Goal: Task Accomplishment & Management: Manage account settings

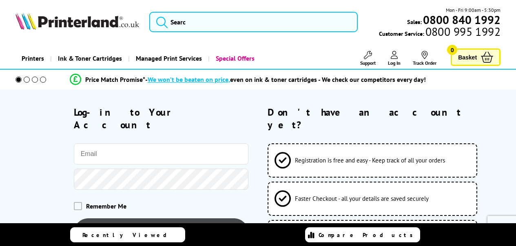
type input "[EMAIL_ADDRESS][PERSON_NAME][DOMAIN_NAME]"
click at [203, 219] on button "Log-in to your account" at bounding box center [161, 234] width 175 height 30
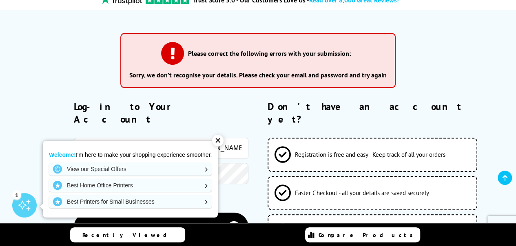
click at [220, 140] on div "✕" at bounding box center [217, 140] width 11 height 11
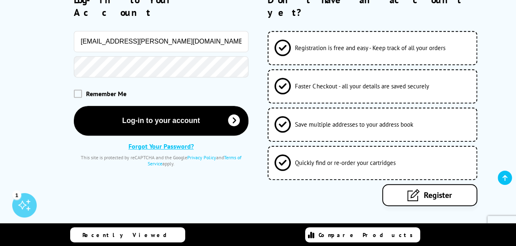
scroll to position [202, 0]
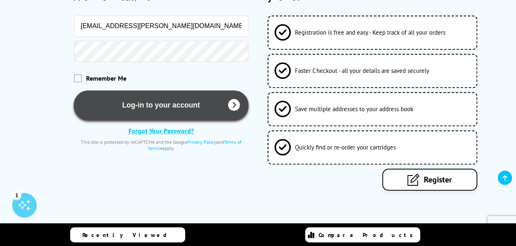
click at [134, 93] on button "Log-in to your account" at bounding box center [161, 106] width 175 height 30
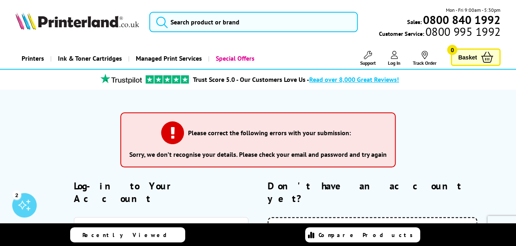
click at [391, 55] on icon at bounding box center [394, 55] width 7 height 8
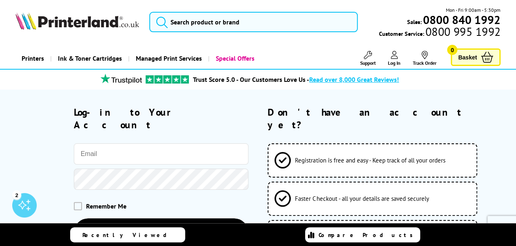
type input "[EMAIL_ADDRESS][PERSON_NAME][DOMAIN_NAME]"
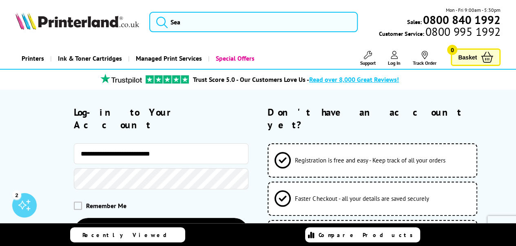
click at [24, 169] on div at bounding box center [132, 179] width 233 height 21
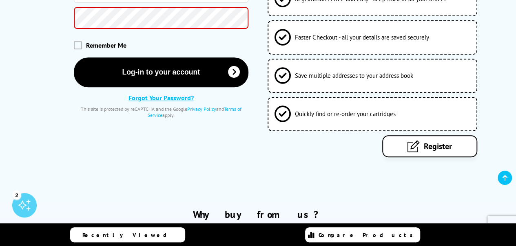
scroll to position [163, 0]
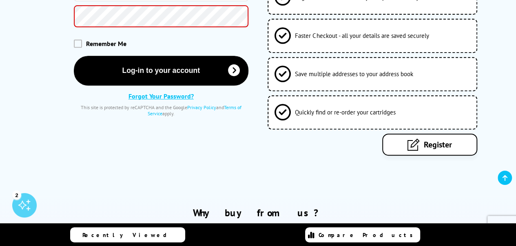
click at [170, 92] on link "Forgot Your Password?" at bounding box center [161, 96] width 65 height 8
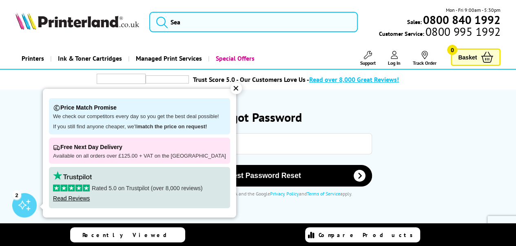
click at [231, 90] on div "✕" at bounding box center [236, 88] width 11 height 11
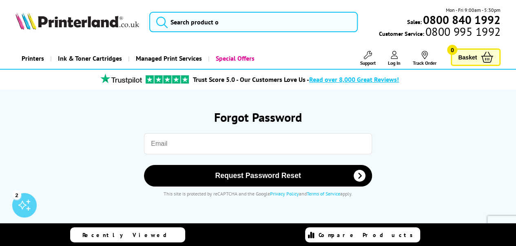
click at [222, 144] on input "email" at bounding box center [258, 143] width 228 height 21
click at [193, 144] on input "email" at bounding box center [258, 143] width 228 height 21
type input "talgat.k.nugumanov@gmail.com"
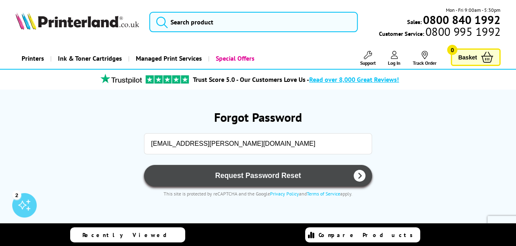
click at [269, 177] on span "Request Password Reset" at bounding box center [258, 176] width 207 height 9
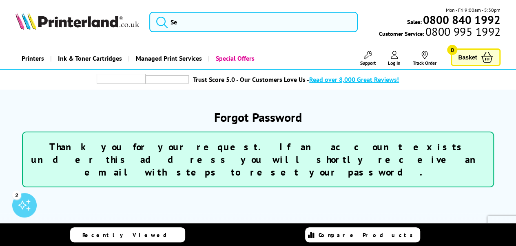
scroll to position [41, 0]
